Goal: Navigation & Orientation: Find specific page/section

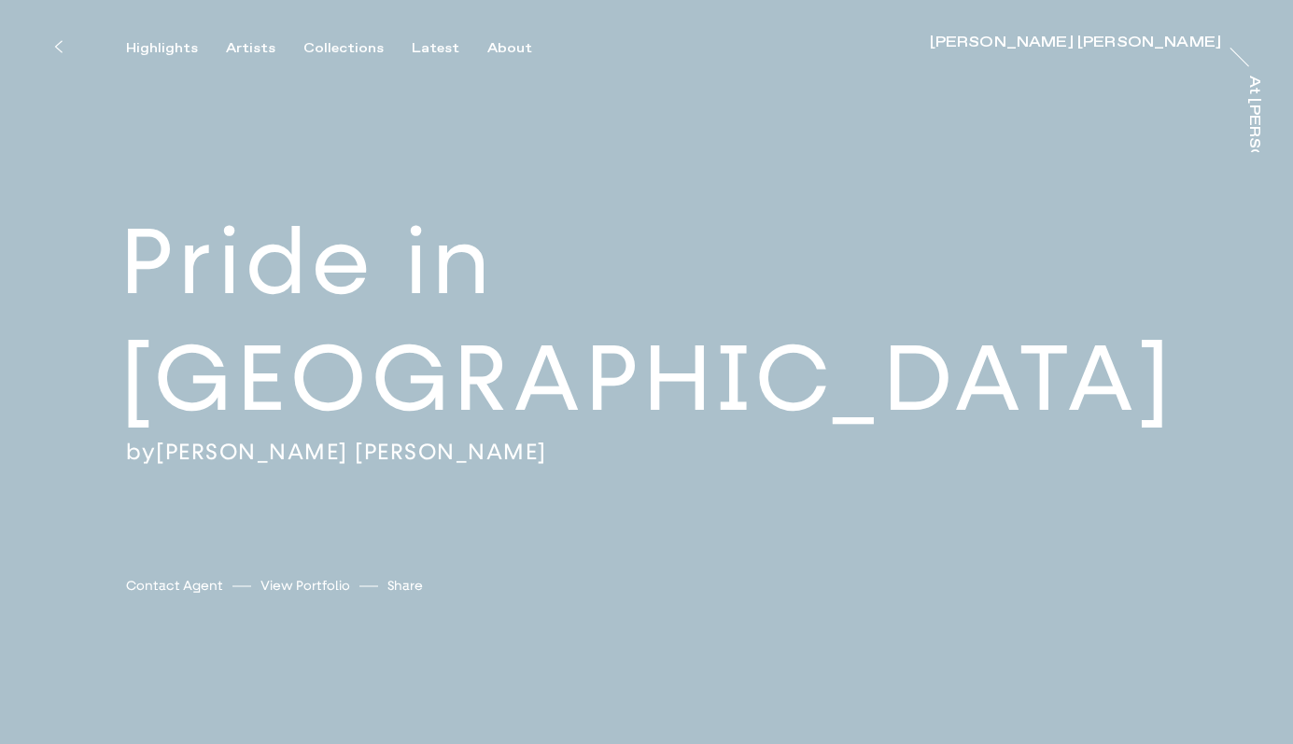
click at [60, 47] on icon at bounding box center [58, 46] width 8 height 15
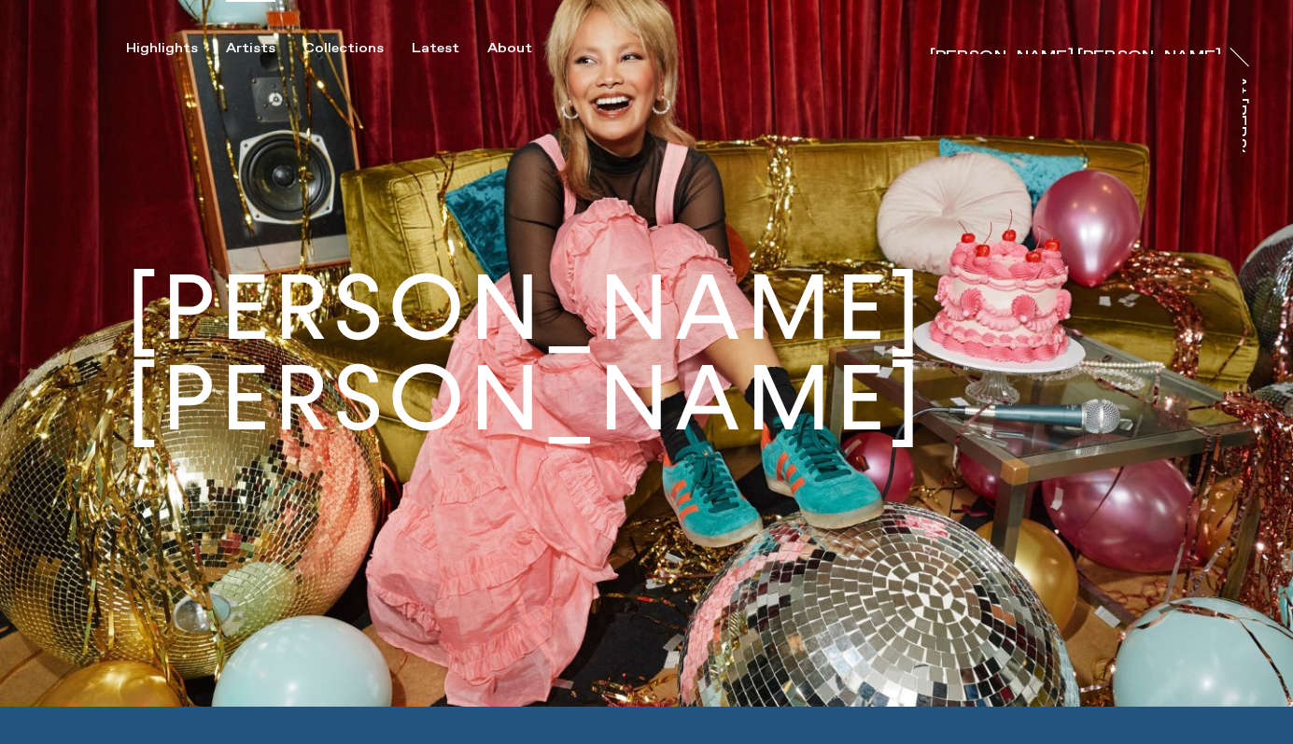
click at [255, 49] on div "Artists" at bounding box center [250, 48] width 49 height 17
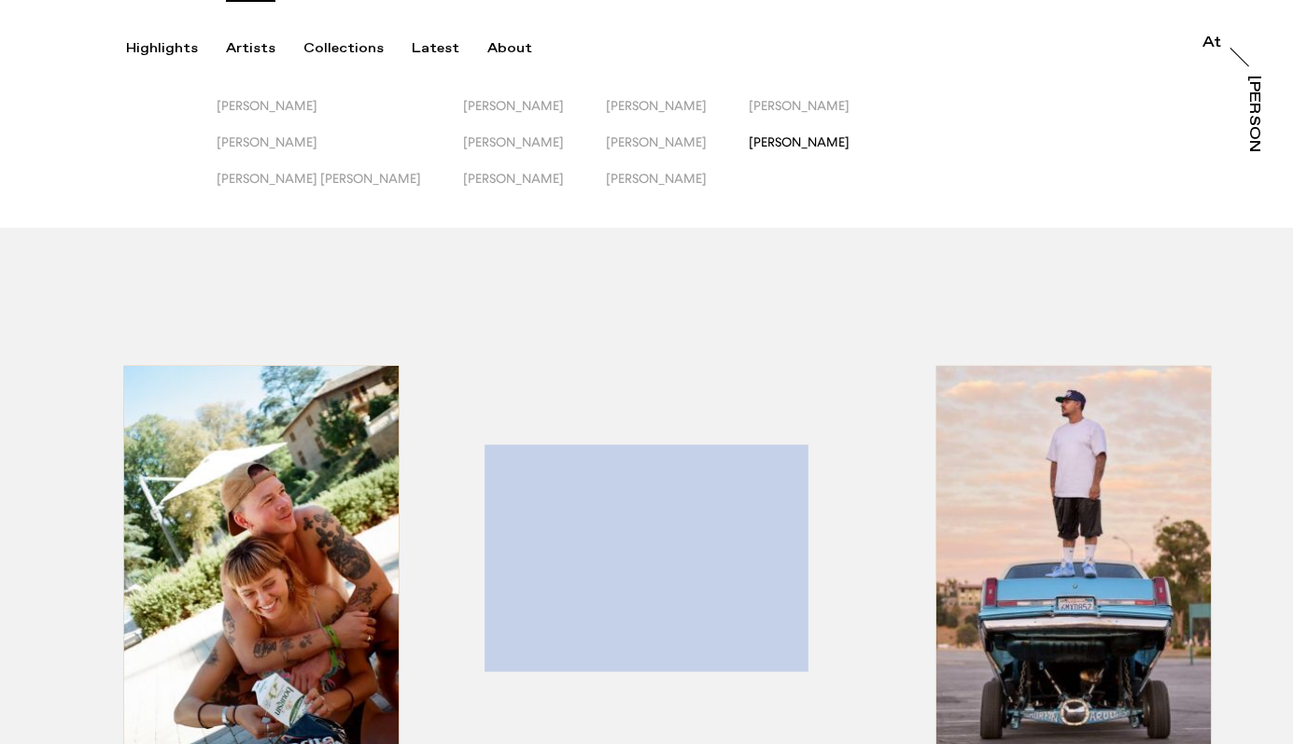
click at [749, 147] on span "[PERSON_NAME]" at bounding box center [799, 141] width 101 height 15
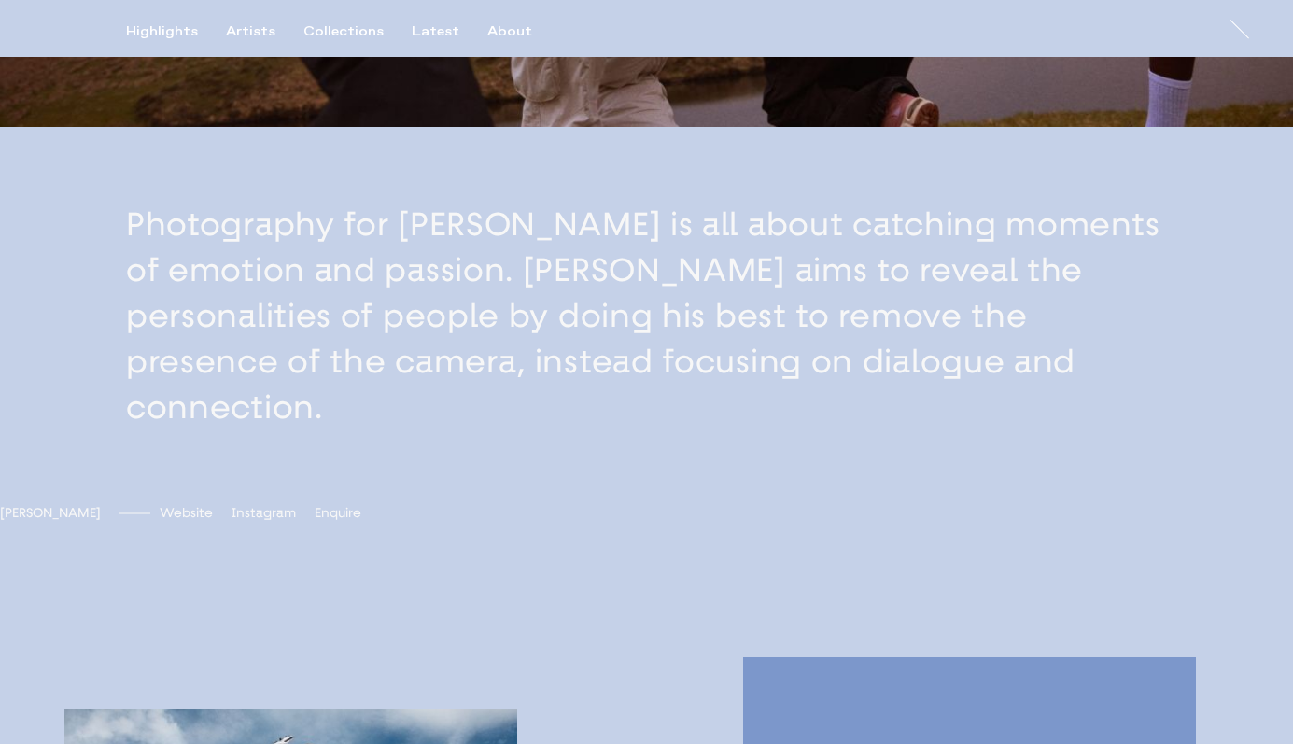
scroll to position [576, 0]
